Goal: Information Seeking & Learning: Understand process/instructions

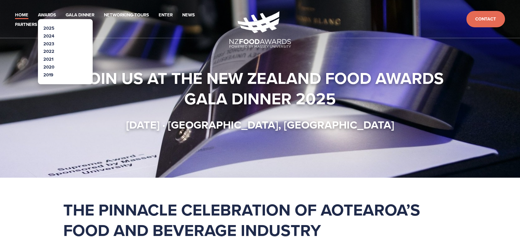
click at [51, 31] on link "2025" at bounding box center [48, 28] width 11 height 6
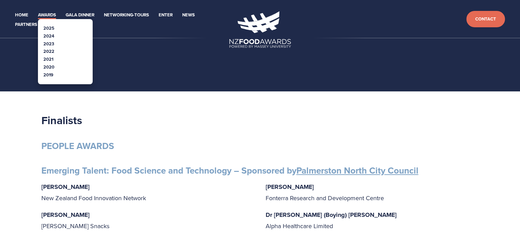
click at [49, 27] on link "2025" at bounding box center [48, 28] width 11 height 6
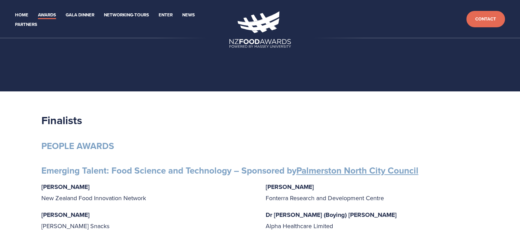
click at [151, 87] on section at bounding box center [260, 46] width 520 height 92
click at [23, 15] on link "Home" at bounding box center [21, 15] width 13 height 8
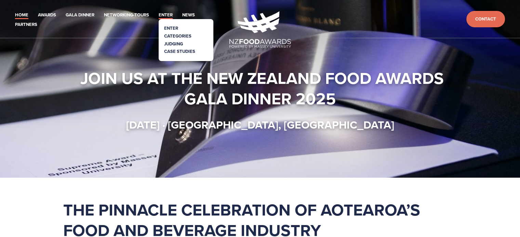
click at [167, 17] on link "Enter" at bounding box center [165, 15] width 14 height 8
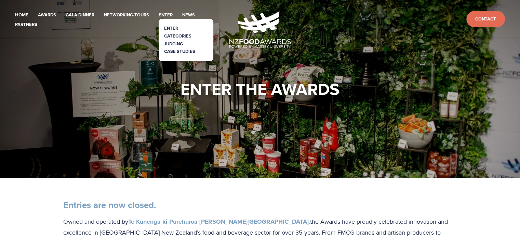
click at [168, 35] on link "Categories" at bounding box center [177, 36] width 27 height 6
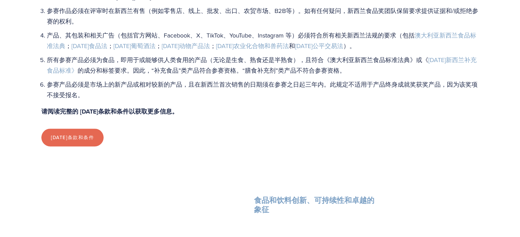
scroll to position [786, 0]
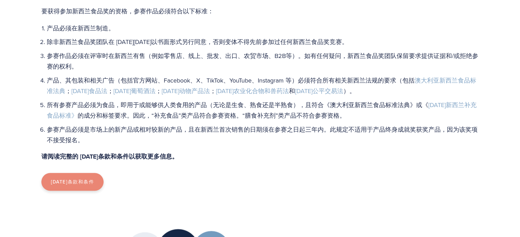
click at [75, 185] on link "2025年条款和条件" at bounding box center [72, 182] width 62 height 18
